Goal: Task Accomplishment & Management: Use online tool/utility

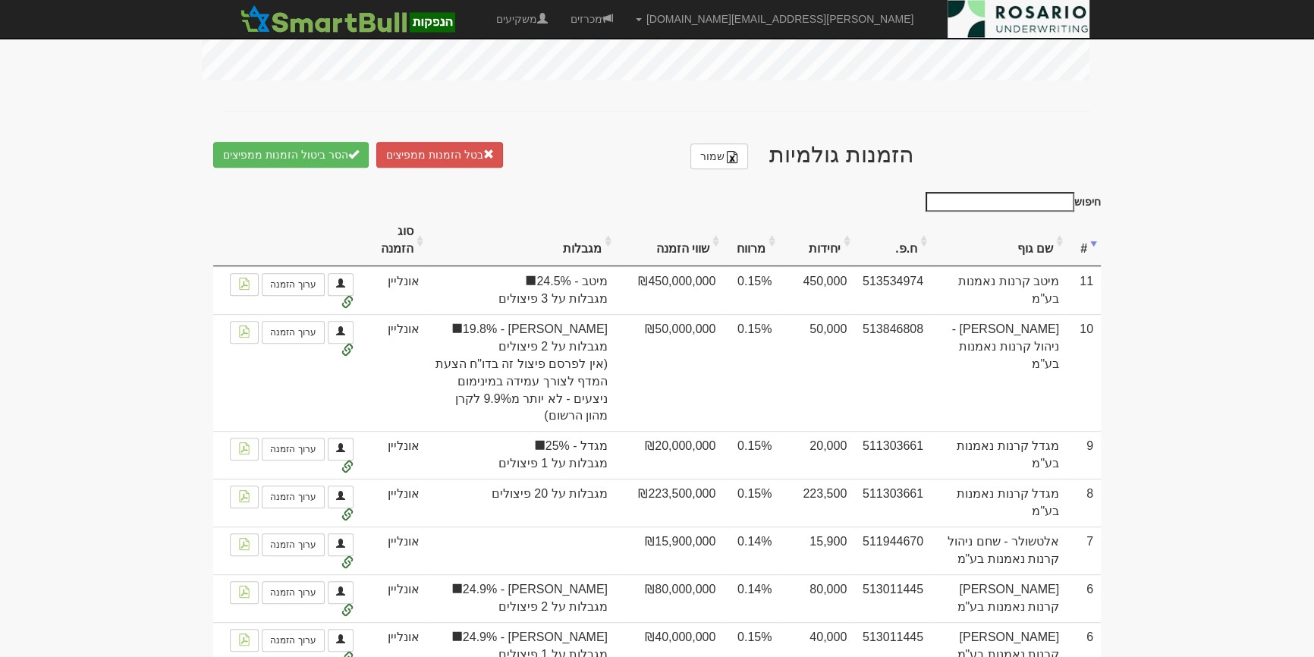
scroll to position [1172, 0]
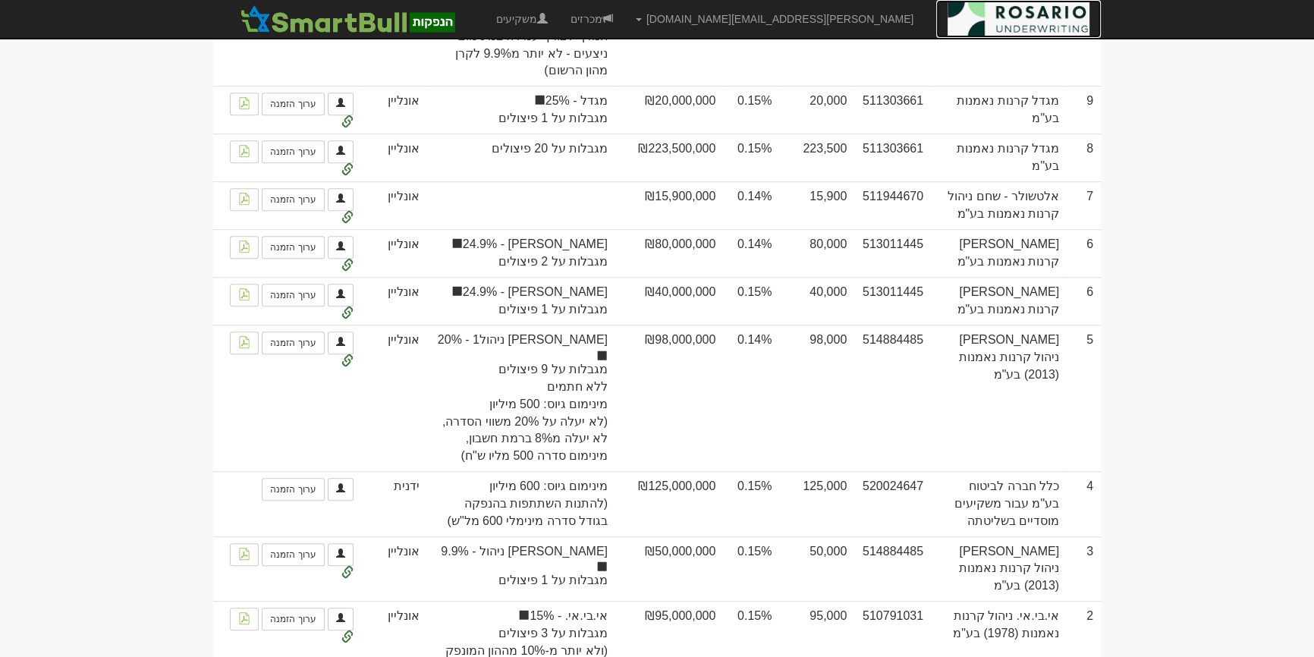
click at [973, 34] on img at bounding box center [1019, 19] width 142 height 38
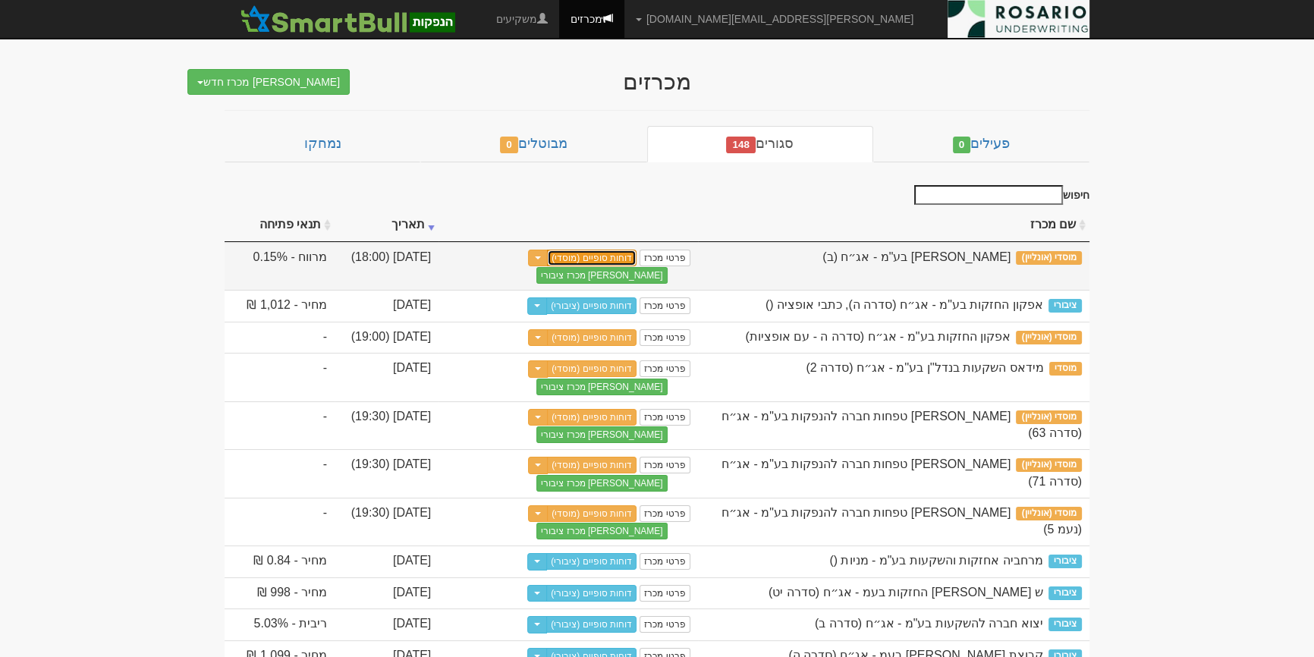
click at [601, 250] on link "דוחות סופיים (מוסדי)" at bounding box center [592, 258] width 90 height 17
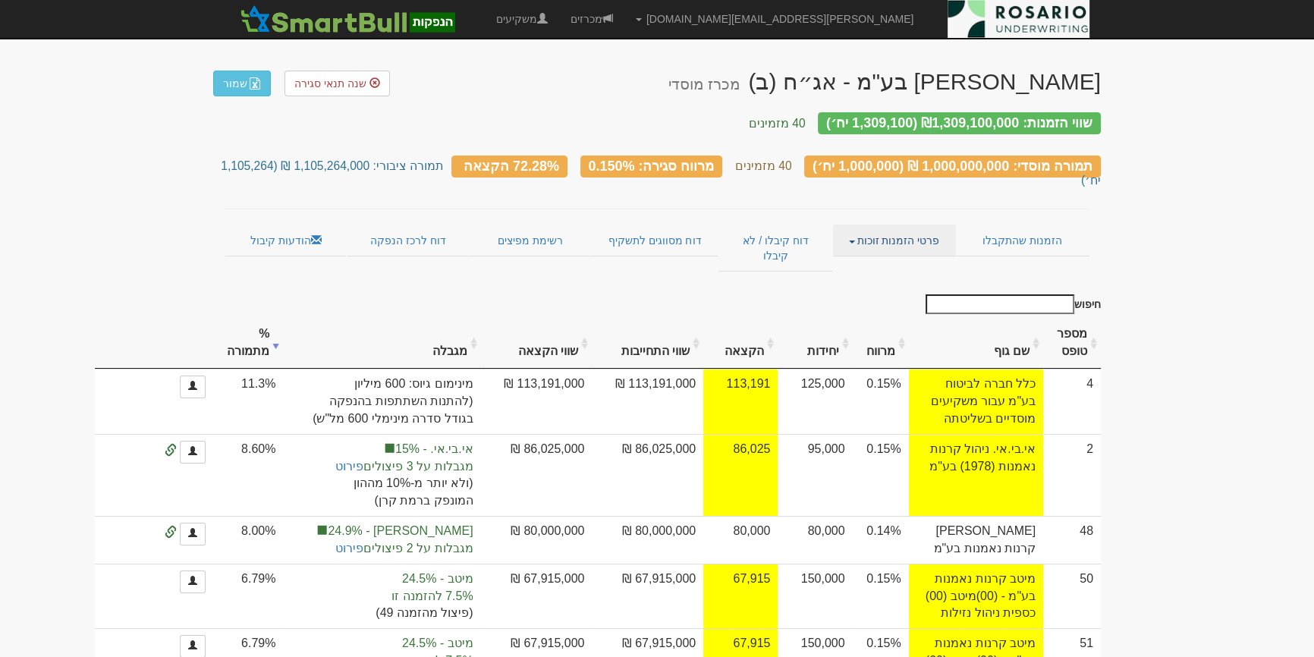
click at [876, 225] on link "פרטי הזמנות זוכות" at bounding box center [894, 241] width 122 height 32
click at [897, 260] on link "אנשי קשר וחשבונות" at bounding box center [895, 270] width 120 height 20
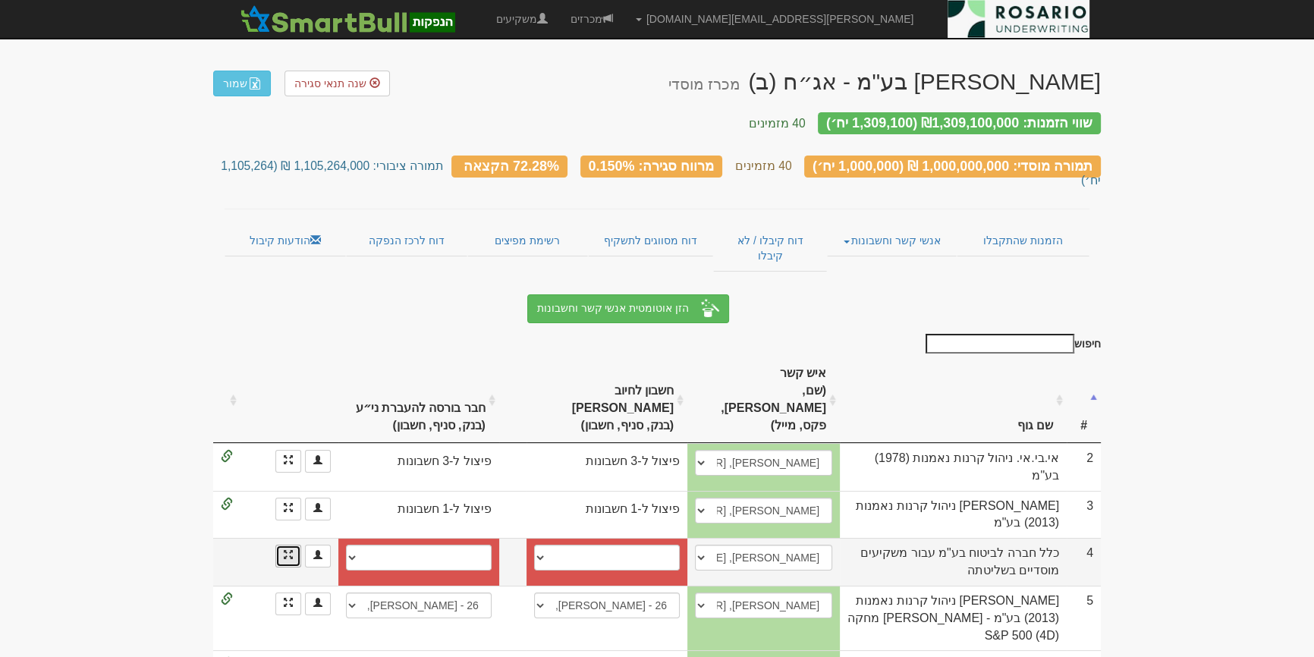
click at [294, 545] on link at bounding box center [288, 556] width 26 height 23
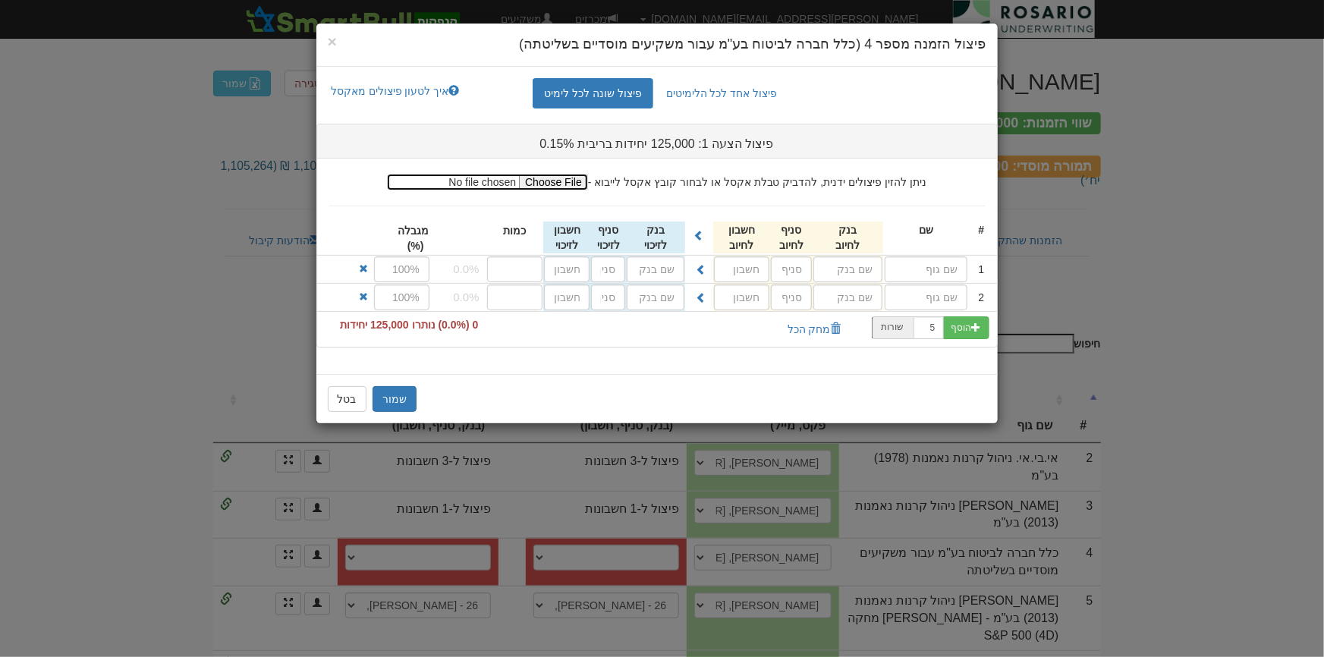
click at [588, 188] on input "file" at bounding box center [487, 182] width 201 height 17
type input "C:\fakepath\כלל1.xlsx"
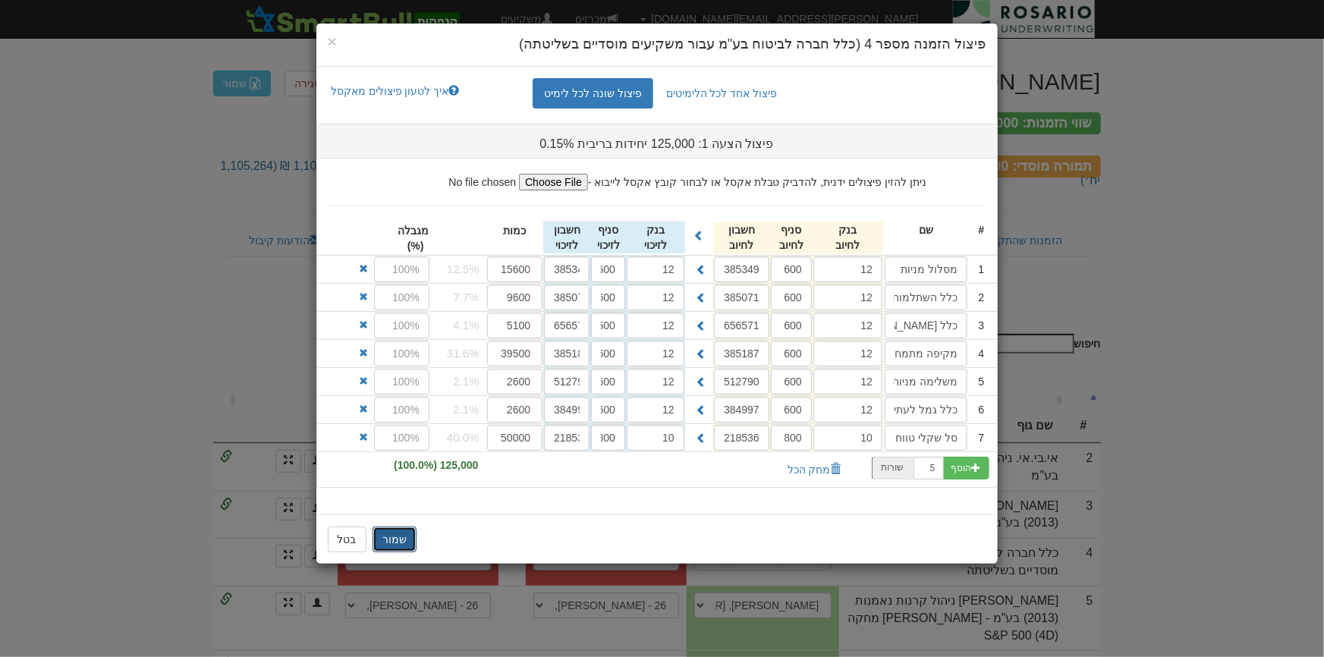
click at [401, 537] on button "שמור" at bounding box center [394, 539] width 44 height 26
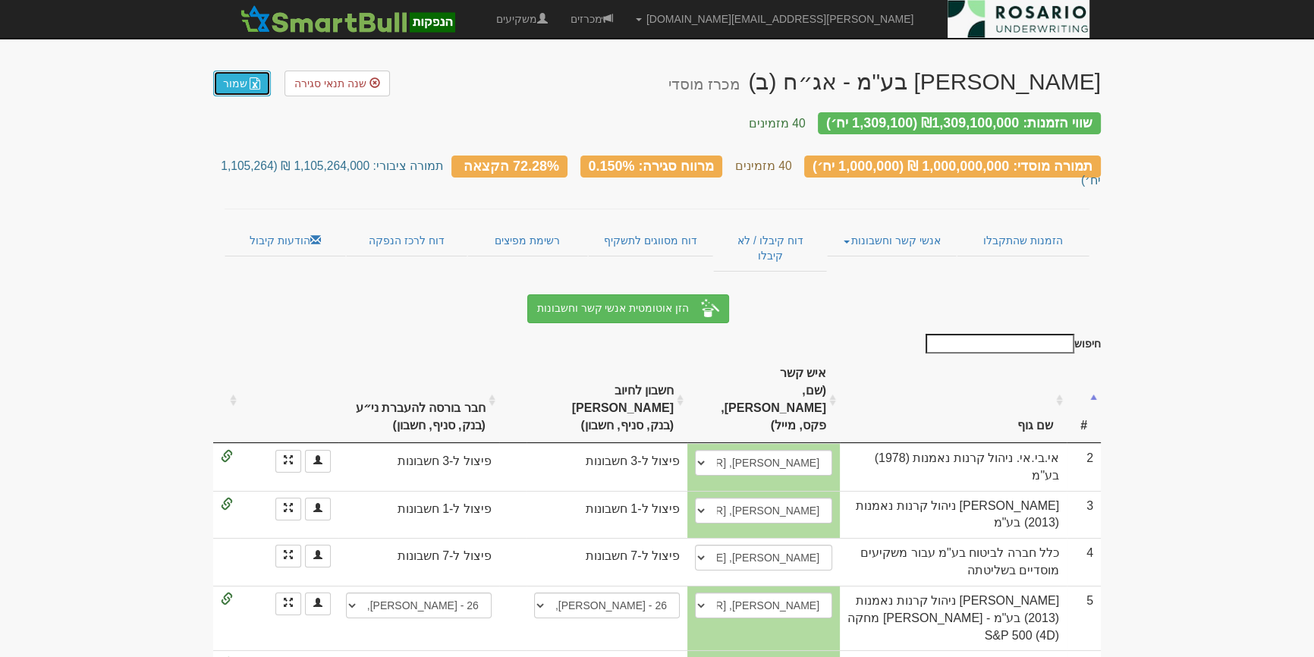
click at [238, 95] on link "שמור" at bounding box center [242, 84] width 58 height 26
click at [297, 225] on link "הודעות קיבול" at bounding box center [285, 241] width 121 height 32
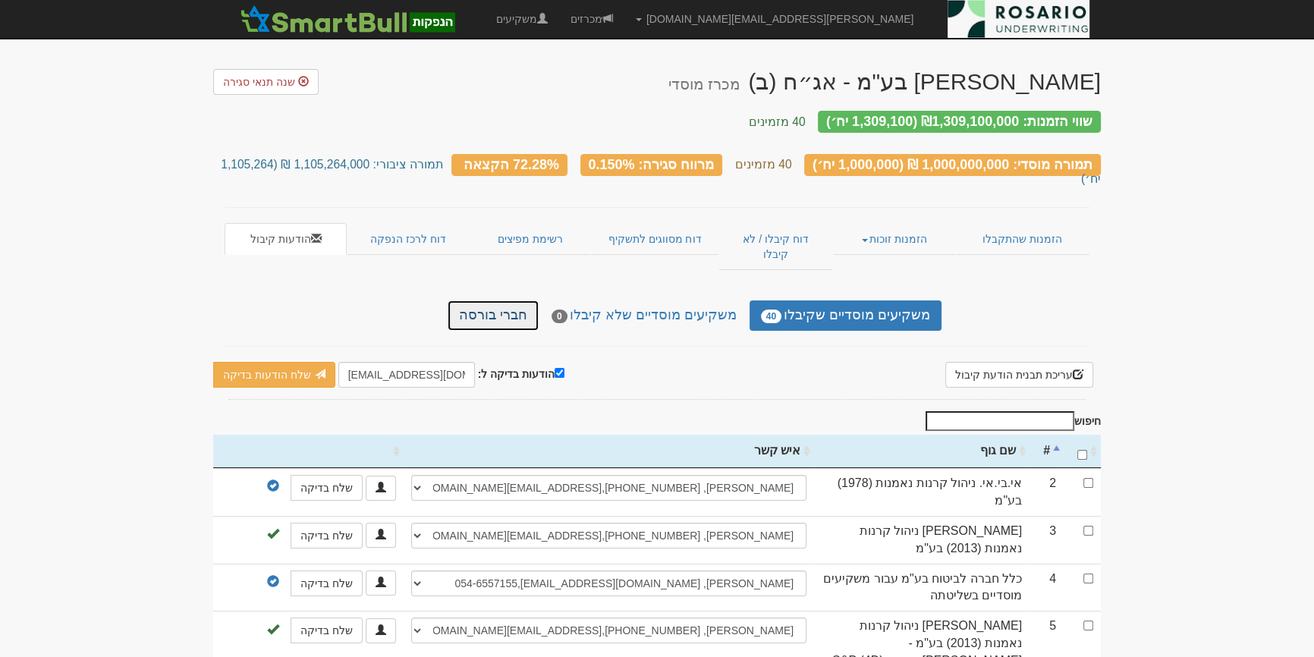
click at [495, 300] on link "חברי בורסה" at bounding box center [493, 315] width 91 height 30
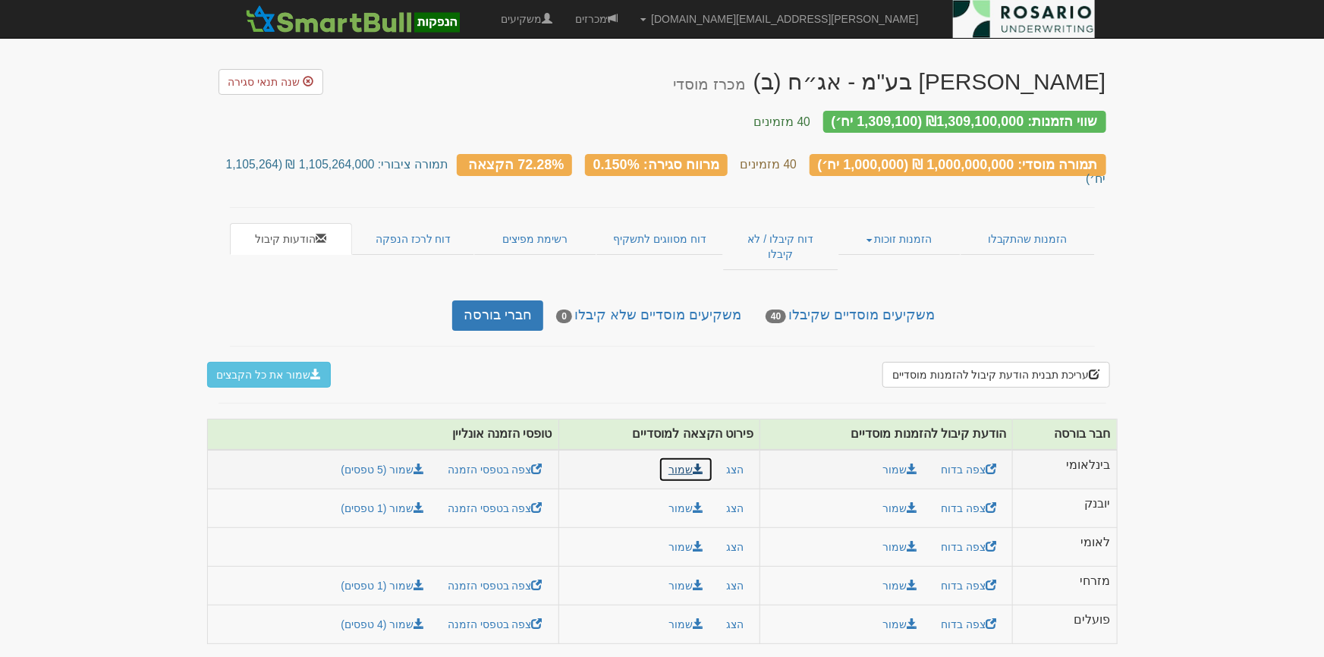
click at [675, 457] on button "שמור" at bounding box center [685, 470] width 55 height 26
click at [673, 495] on button "שמור" at bounding box center [685, 508] width 55 height 26
click at [676, 534] on button "שמור" at bounding box center [685, 547] width 55 height 26
click at [675, 573] on button "שמור" at bounding box center [685, 586] width 55 height 26
click at [674, 611] on button "שמור" at bounding box center [685, 624] width 55 height 26
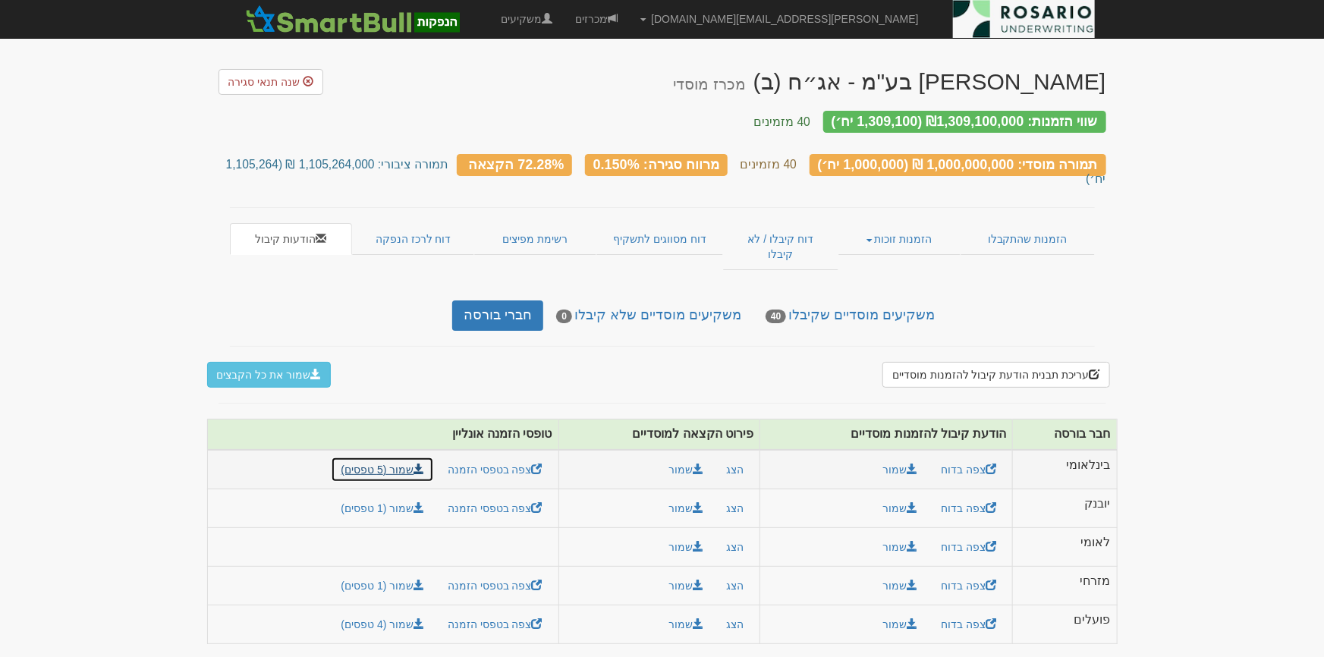
click at [420, 464] on span at bounding box center [418, 469] width 11 height 11
click at [413, 495] on link "שמור (1 טפסים)" at bounding box center [382, 508] width 103 height 26
click at [395, 611] on link "שמור (4 טפסים)" at bounding box center [382, 624] width 103 height 26
click at [384, 573] on link "שמור (1 טפסים)" at bounding box center [382, 586] width 103 height 26
